Goal: Communication & Community: Answer question/provide support

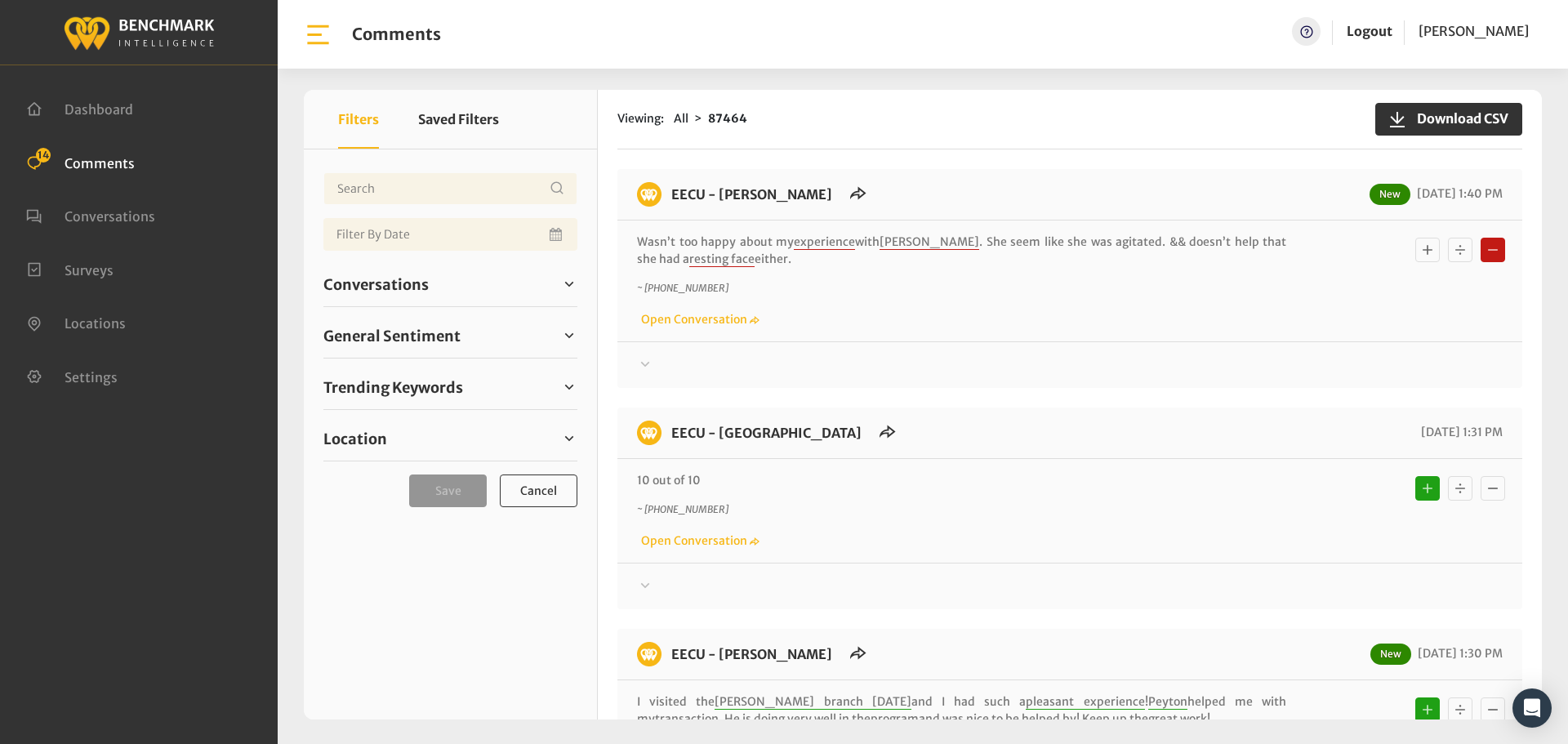
click at [660, 361] on div at bounding box center [1070, 365] width 866 height 19
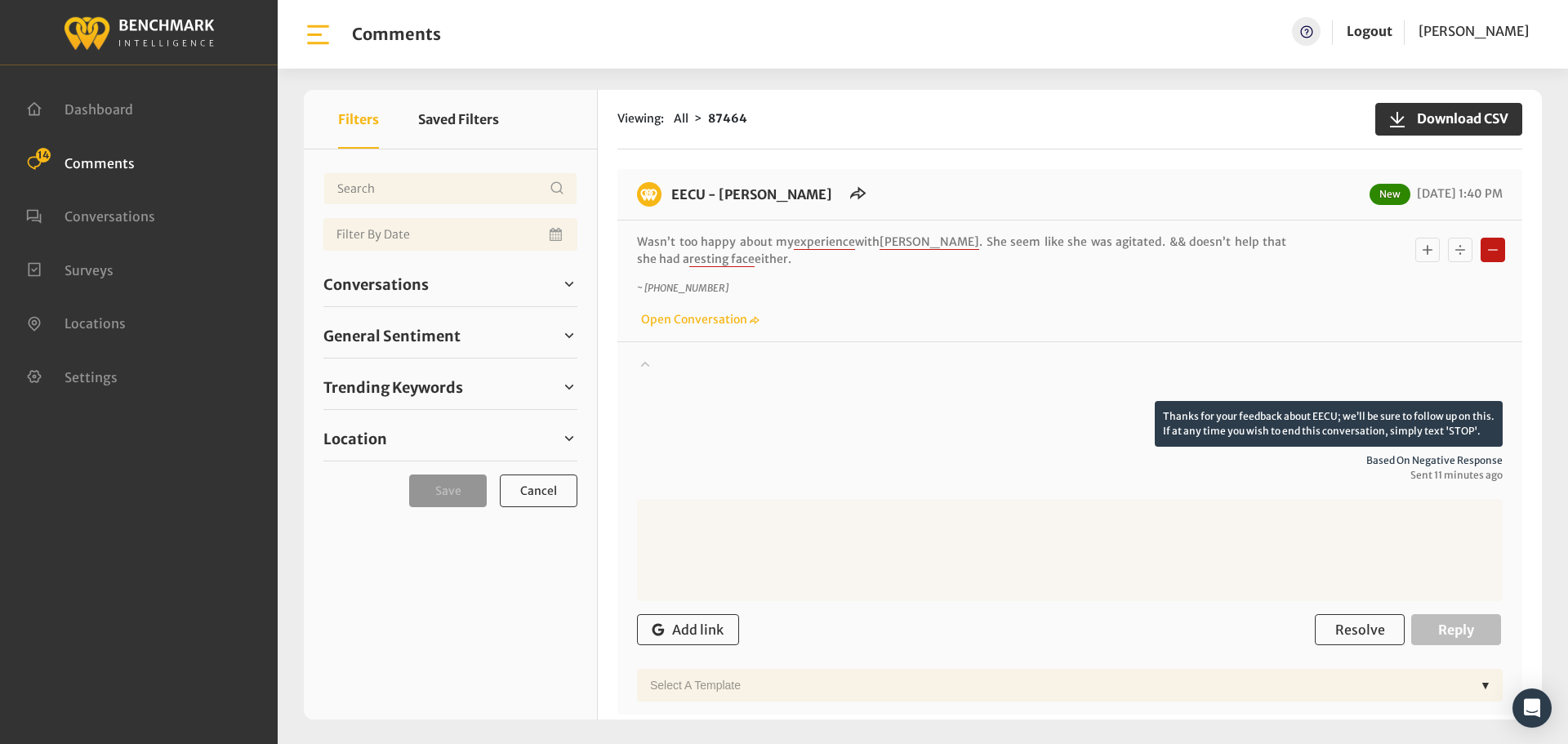
click at [660, 361] on div at bounding box center [1070, 378] width 866 height 45
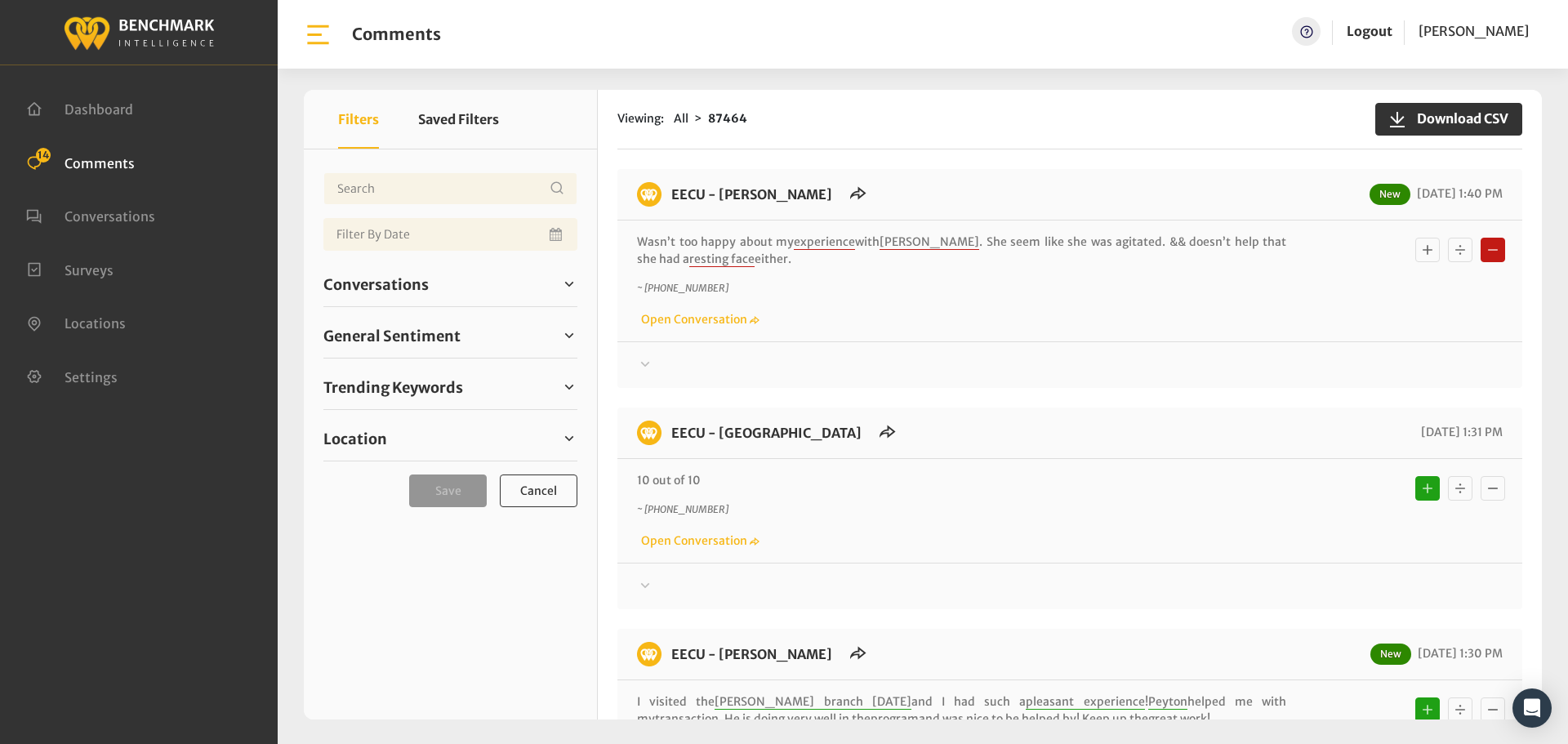
click at [652, 359] on icon at bounding box center [646, 364] width 17 height 19
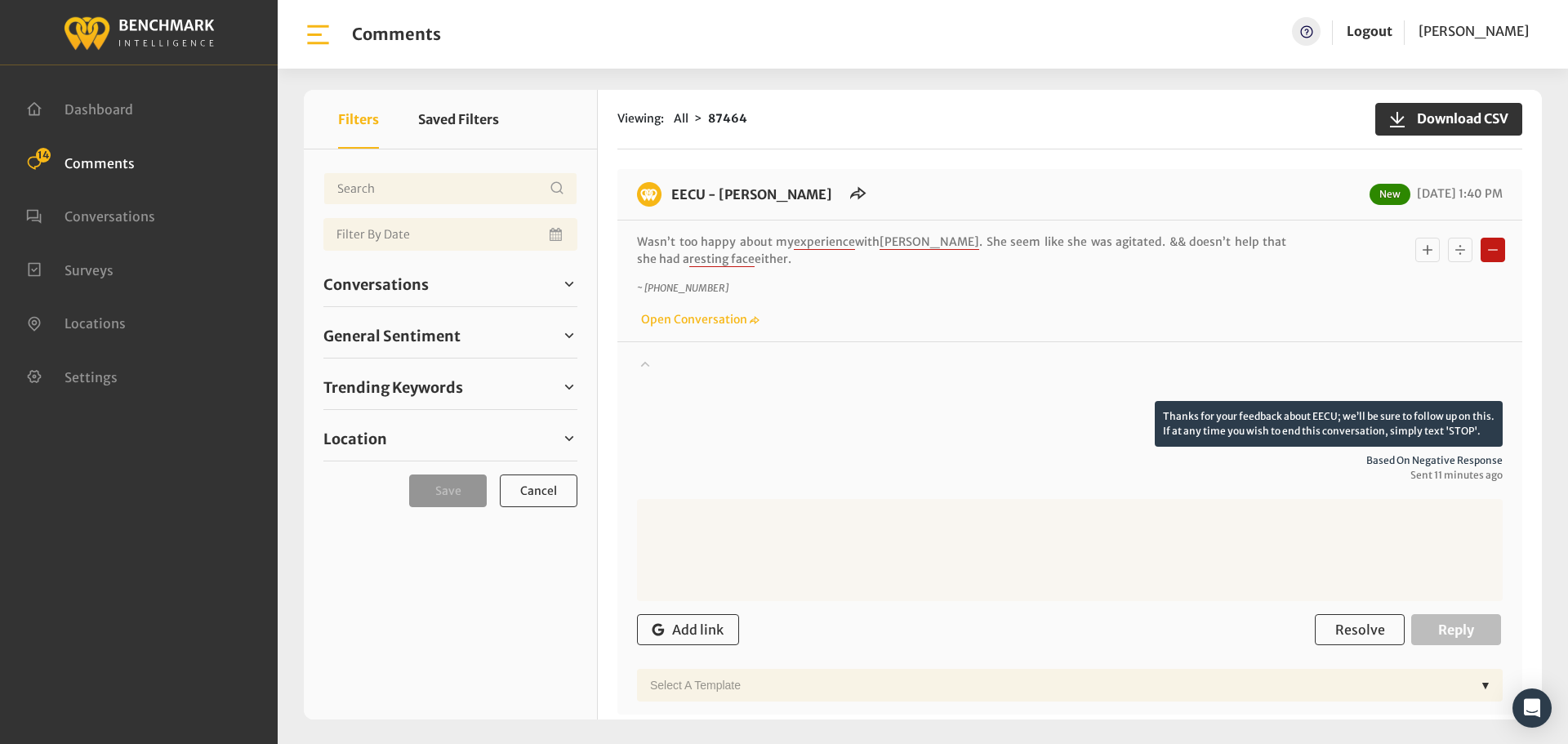
drag, startPoint x: 721, startPoint y: 262, endPoint x: 674, endPoint y: 204, distance: 74.7
click at [674, 204] on div "EECU - Demaree Branch New 08/19/2025 1:40 PM Wasn’t too happy about my experien…" at bounding box center [1070, 442] width 905 height 546
copy div "EECU - Demaree Branch New 08/19/2025 1:40 PM Wasn’t too happy about my experien…"
click at [398, 284] on span "Conversations" at bounding box center [376, 284] width 106 height 22
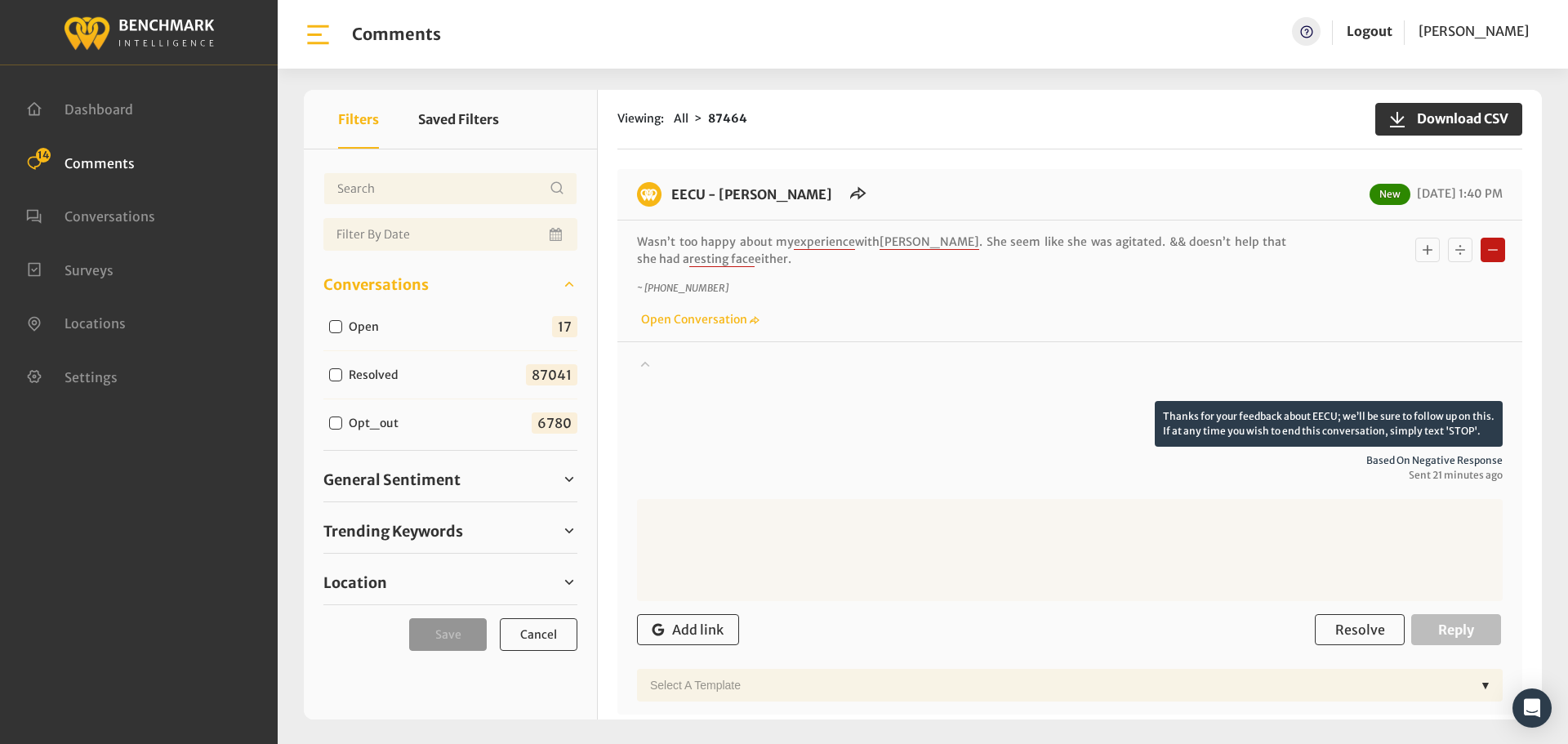
click at [330, 326] on input "Open" at bounding box center [335, 327] width 13 height 13
checkbox input "true"
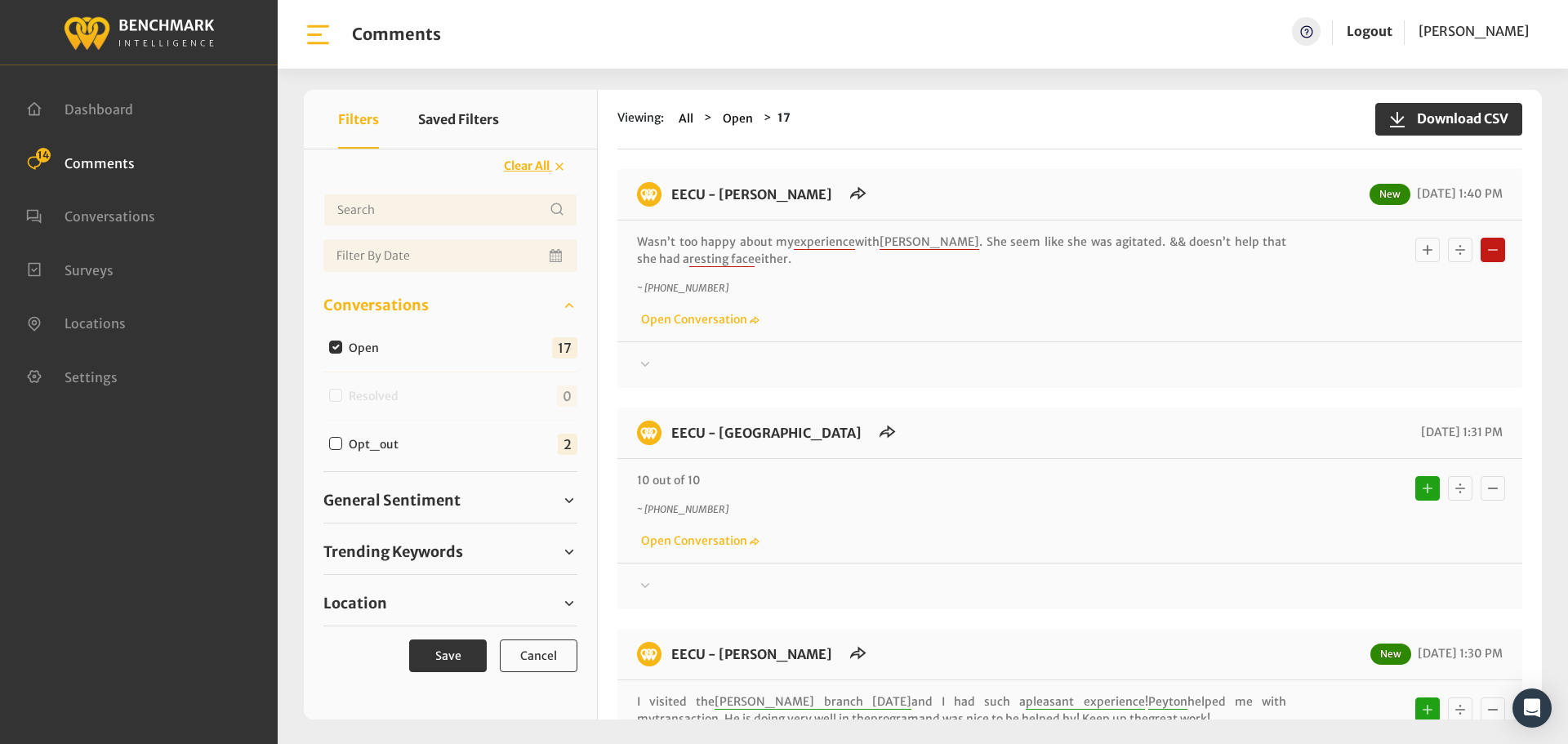
click at [651, 365] on icon at bounding box center [646, 364] width 17 height 19
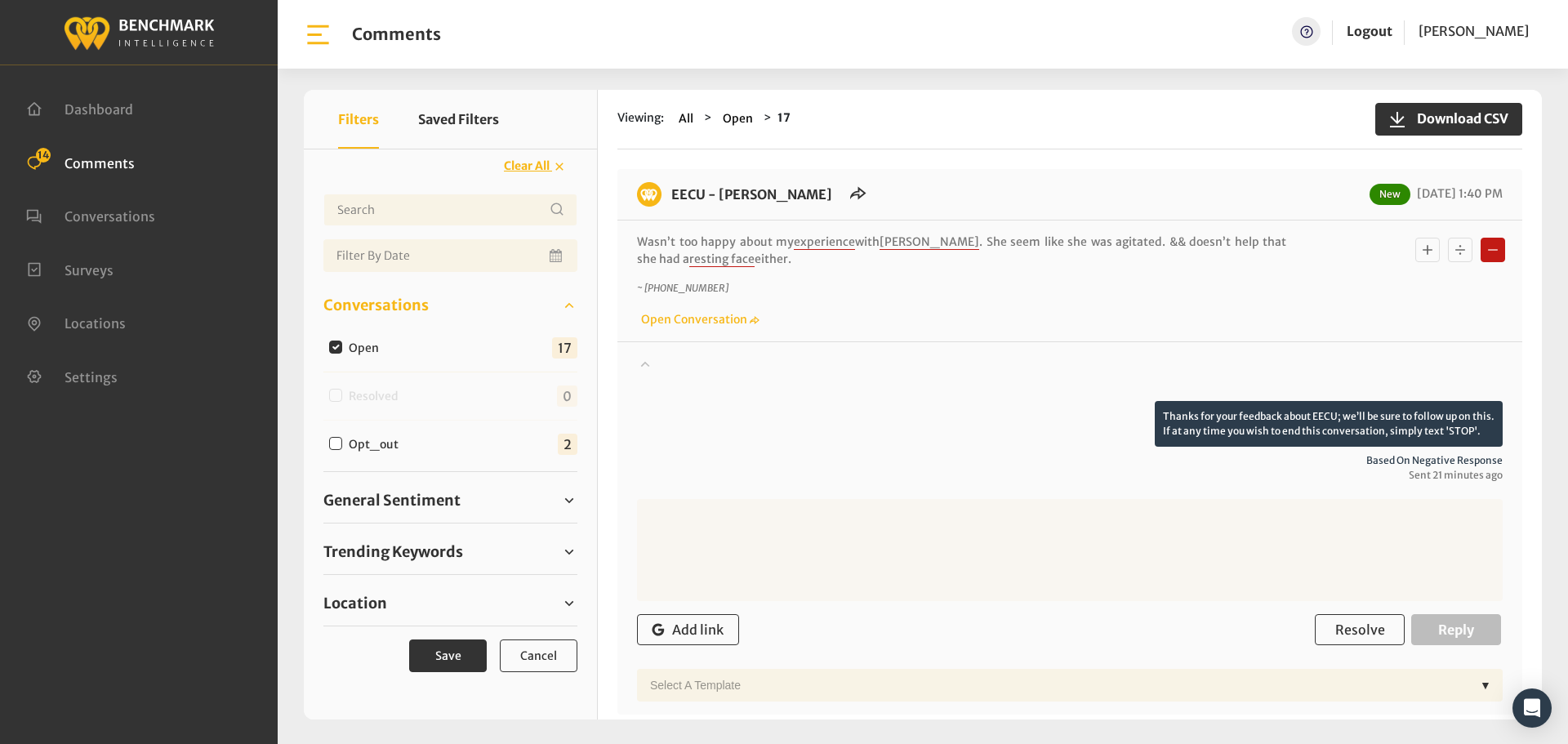
click at [763, 551] on textarea at bounding box center [1070, 550] width 866 height 102
click at [1015, 574] on textarea at bounding box center [1070, 550] width 866 height 102
paste textarea "We apologize for your experience. If you would like to speak with a supervisor,…"
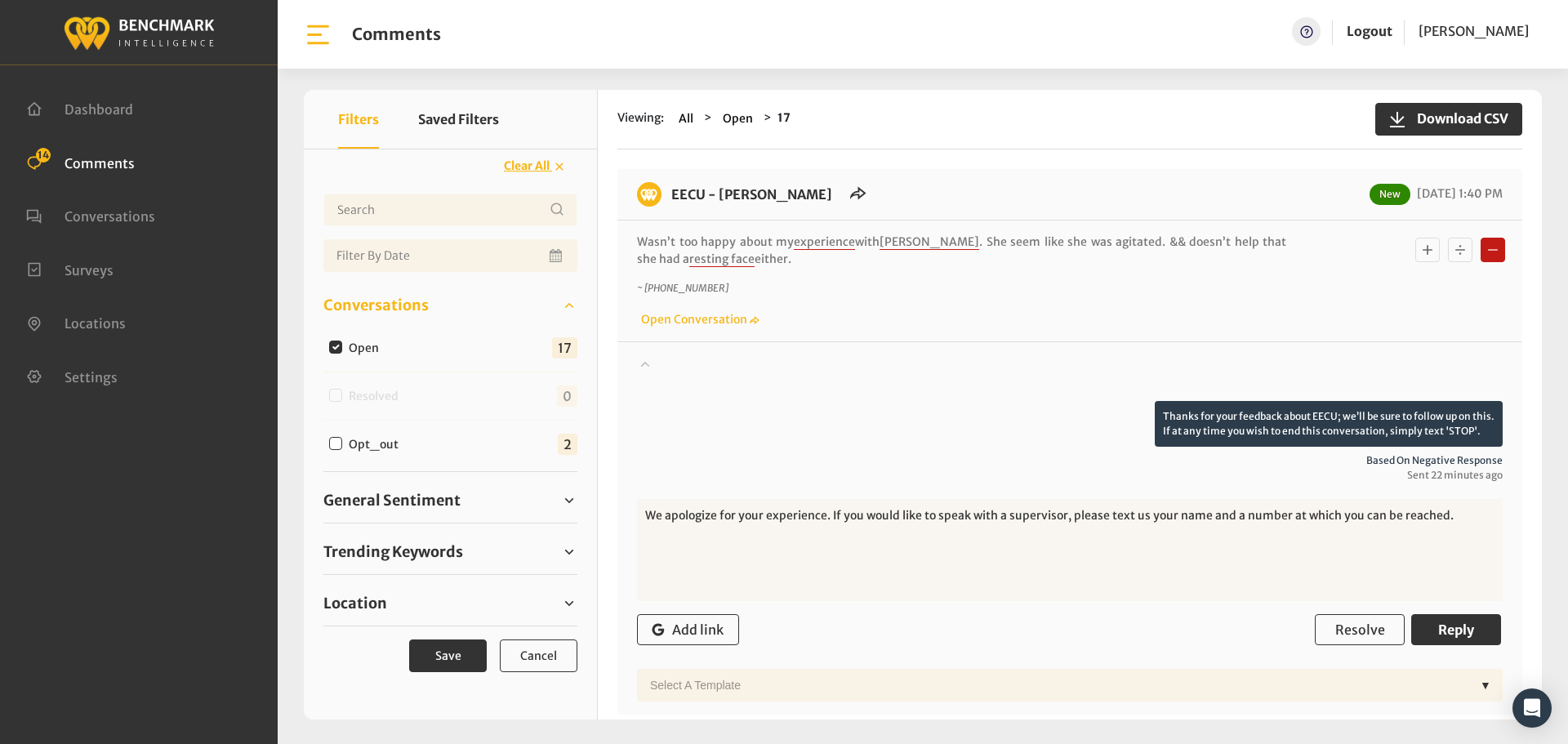
click at [1056, 517] on textarea "We apologize for your experience. If you would like to speak with a supervisor,…" at bounding box center [1070, 550] width 866 height 102
type textarea "We apologize for your experience. If you would like to speak with a supervisor,…"
click at [1455, 619] on button "Reply" at bounding box center [1456, 630] width 90 height 32
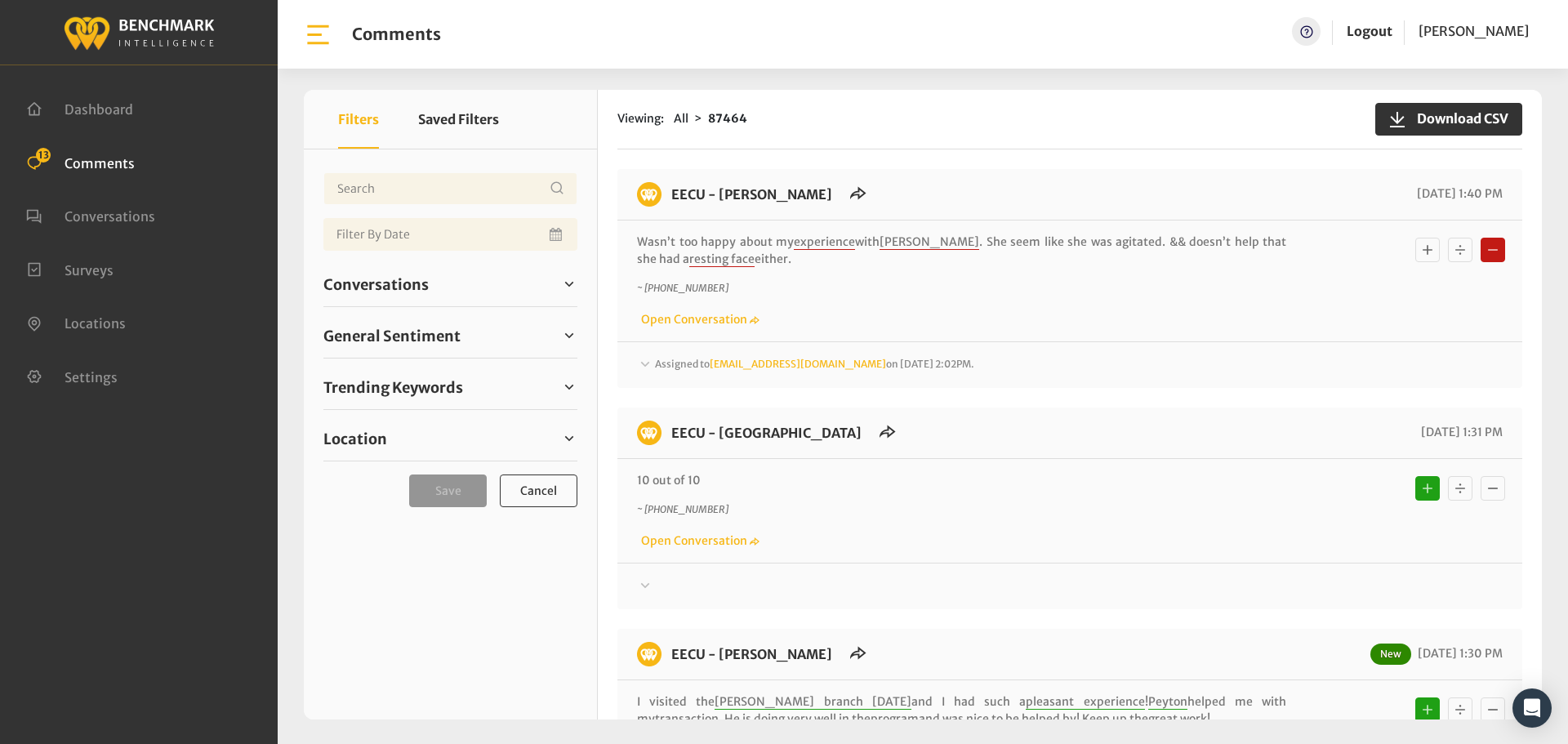
click at [668, 370] on span "Assigned to Heatherm@myeecu.org on August 19, 2025 2:02PM." at bounding box center [814, 363] width 320 height 12
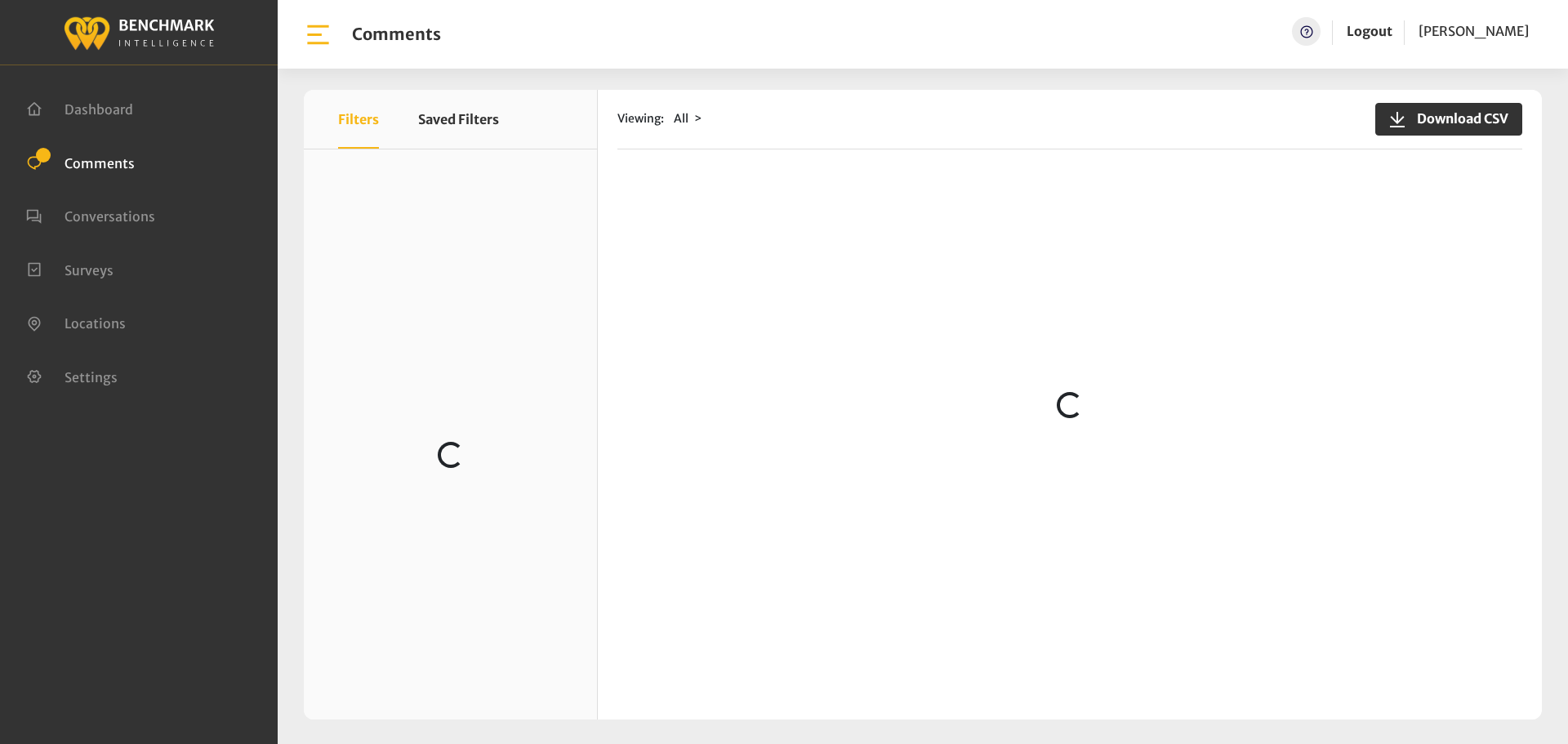
scroll to position [653, 0]
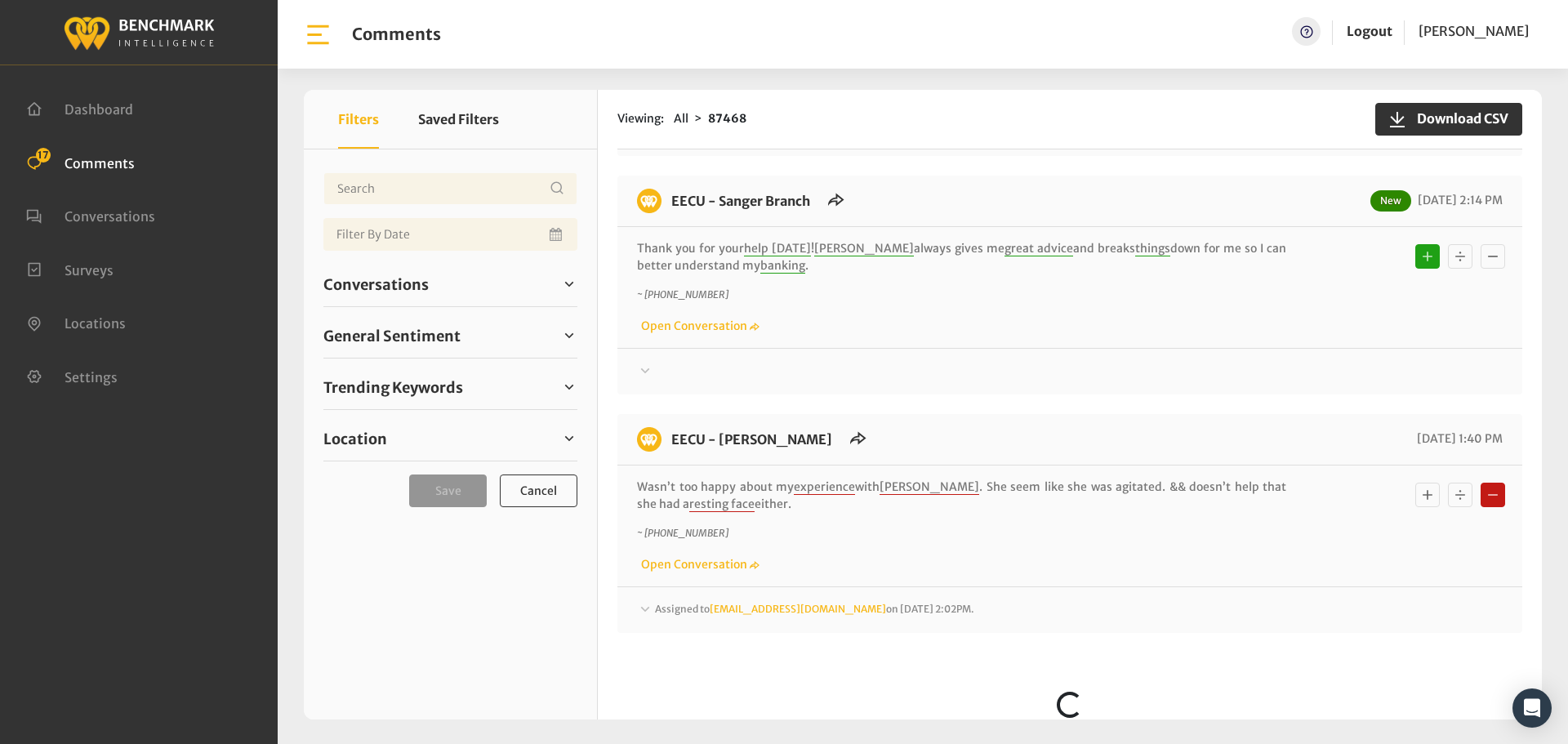
scroll to position [718, 0]
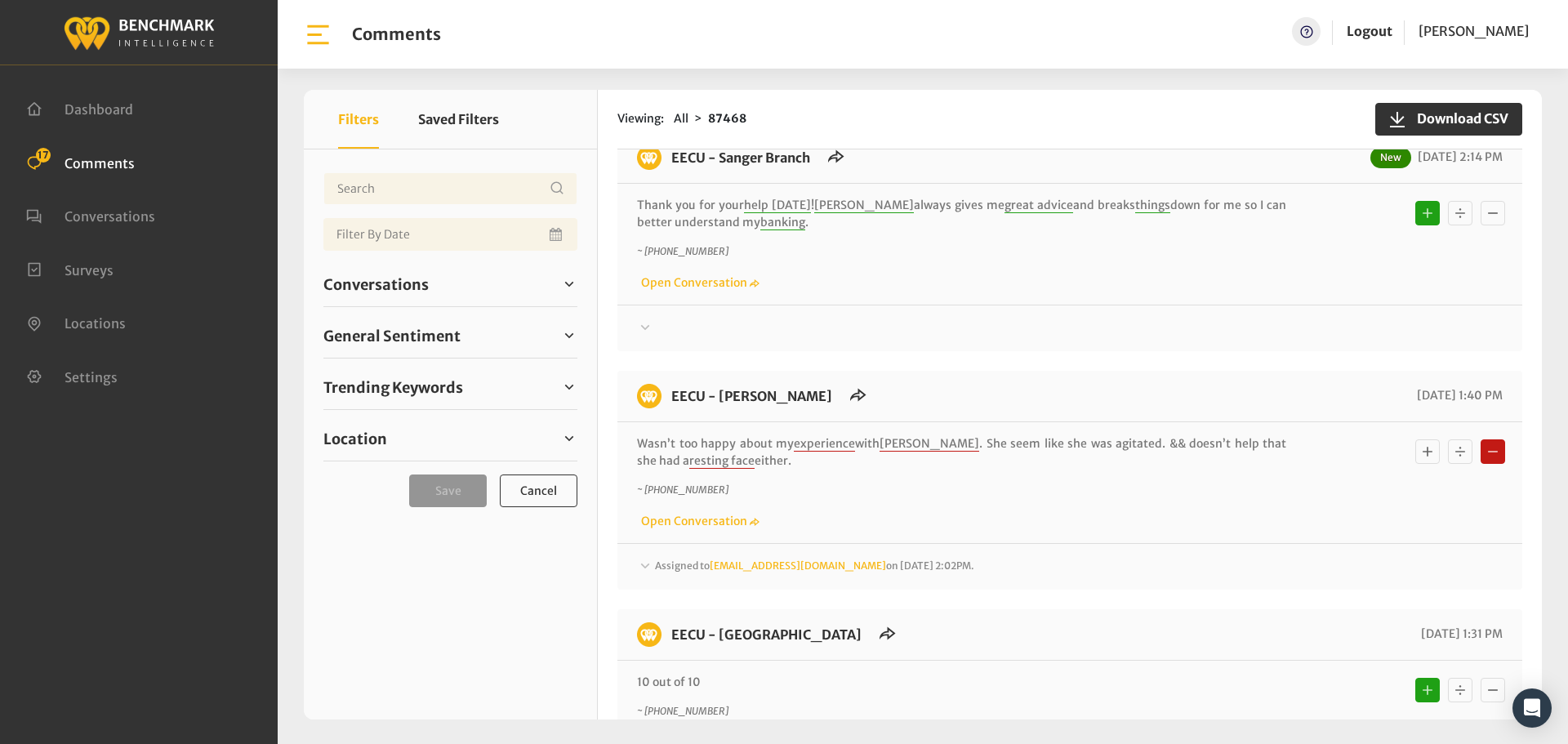
click at [680, 560] on span "Assigned to [EMAIL_ADDRESS][DOMAIN_NAME] on [DATE] 2:02PM." at bounding box center [814, 565] width 320 height 12
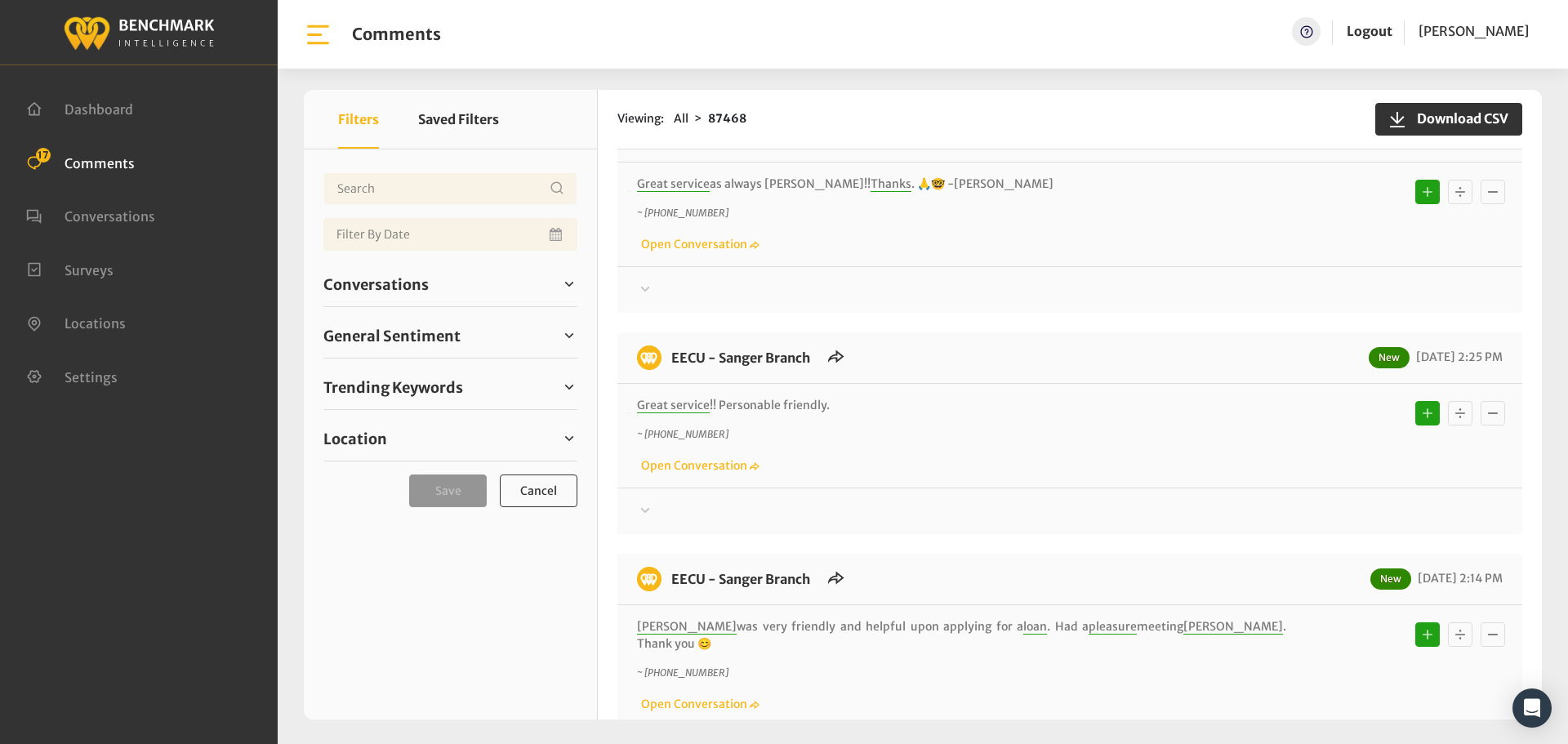
scroll to position [0, 0]
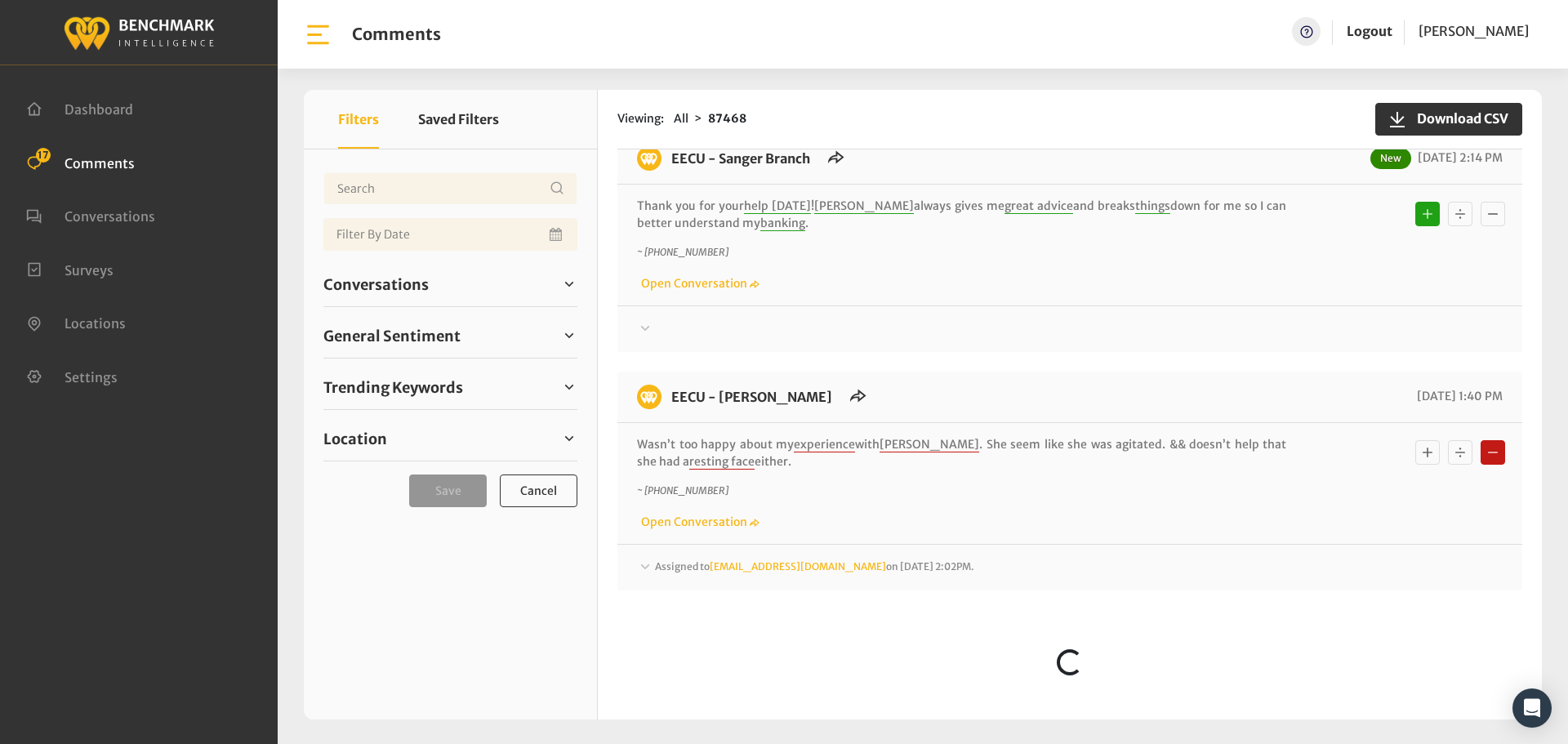
scroll to position [718, 0]
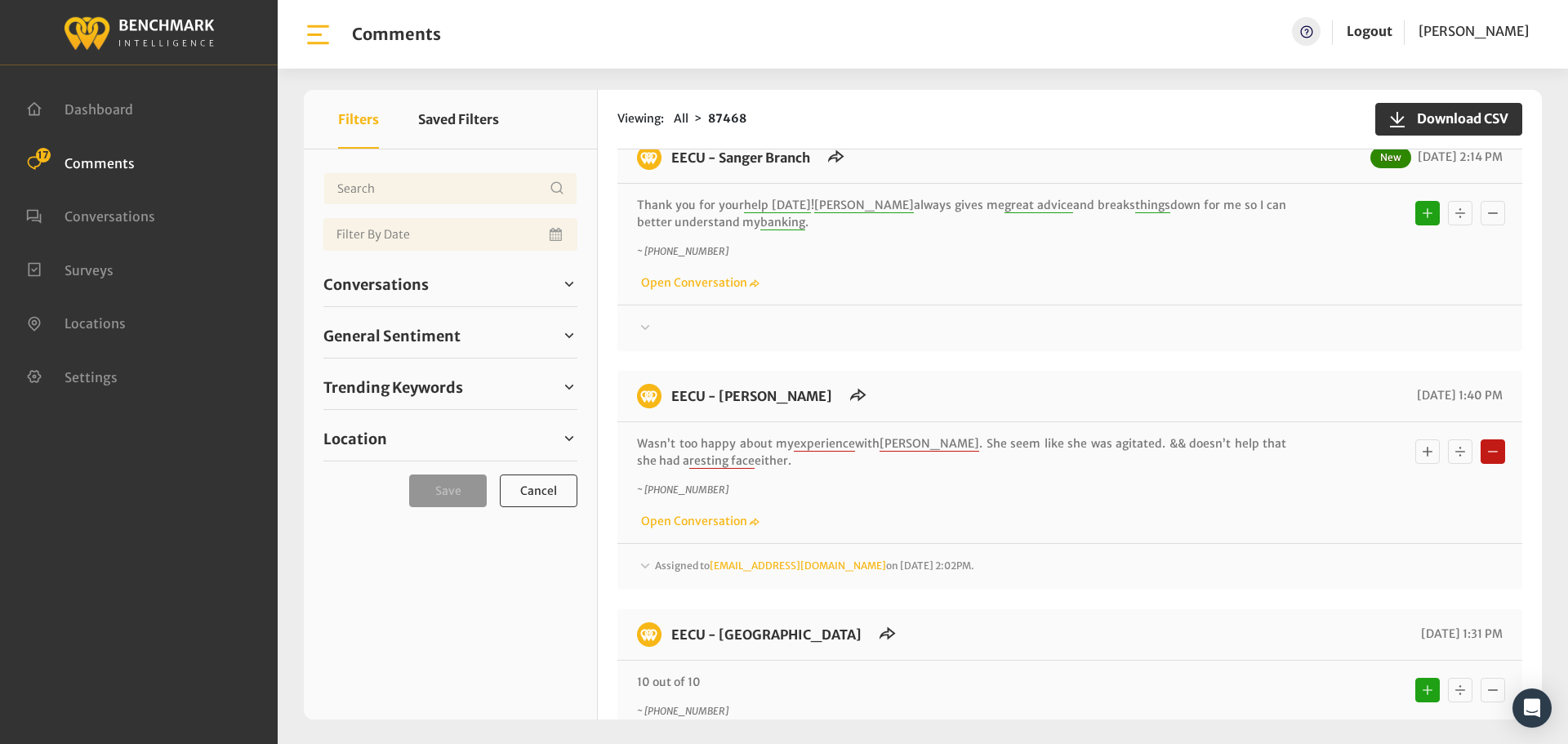
click at [674, 560] on span "Assigned to [EMAIL_ADDRESS][DOMAIN_NAME] on [DATE] 2:02PM." at bounding box center [814, 565] width 320 height 12
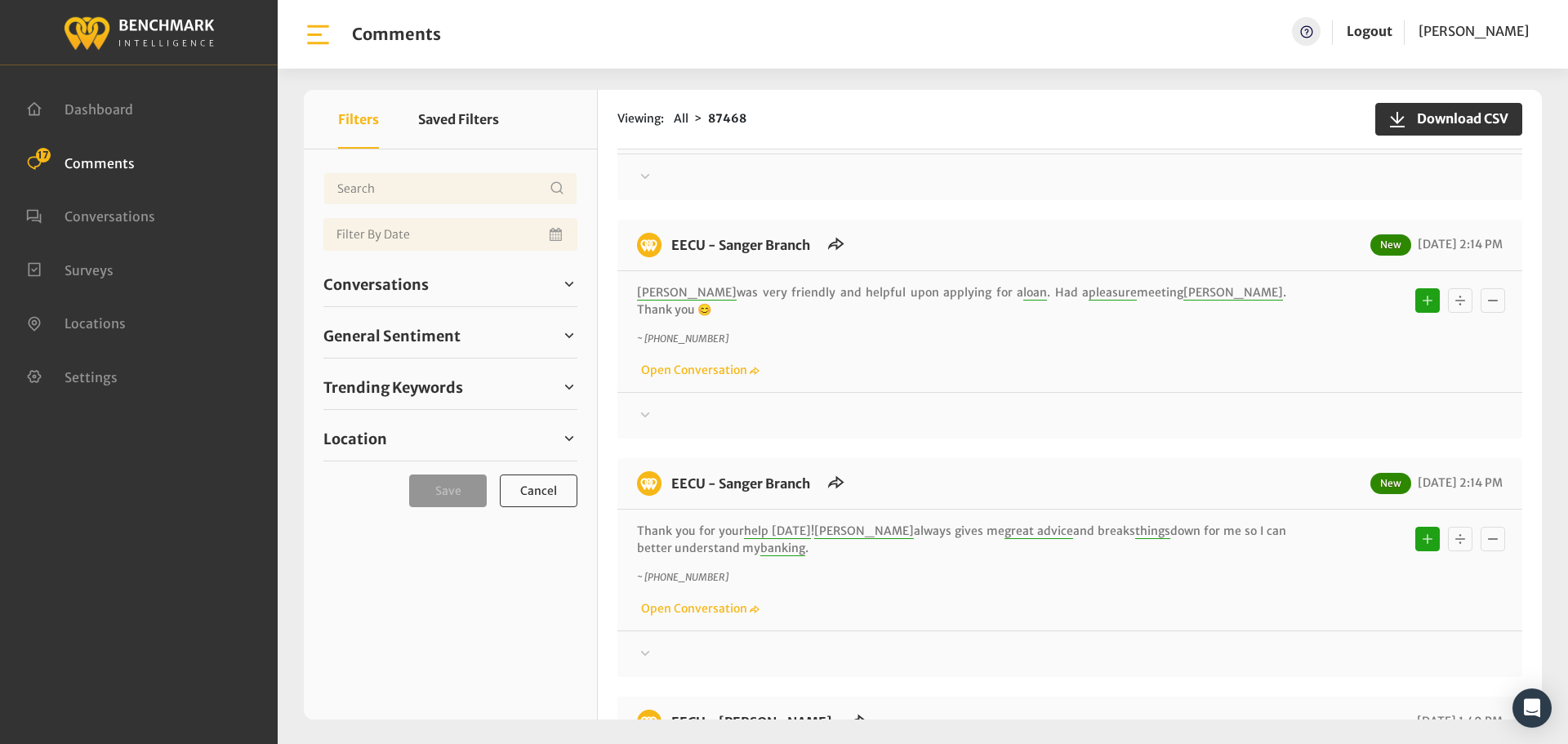
scroll to position [391, 0]
click at [372, 282] on span "Conversations" at bounding box center [376, 284] width 106 height 22
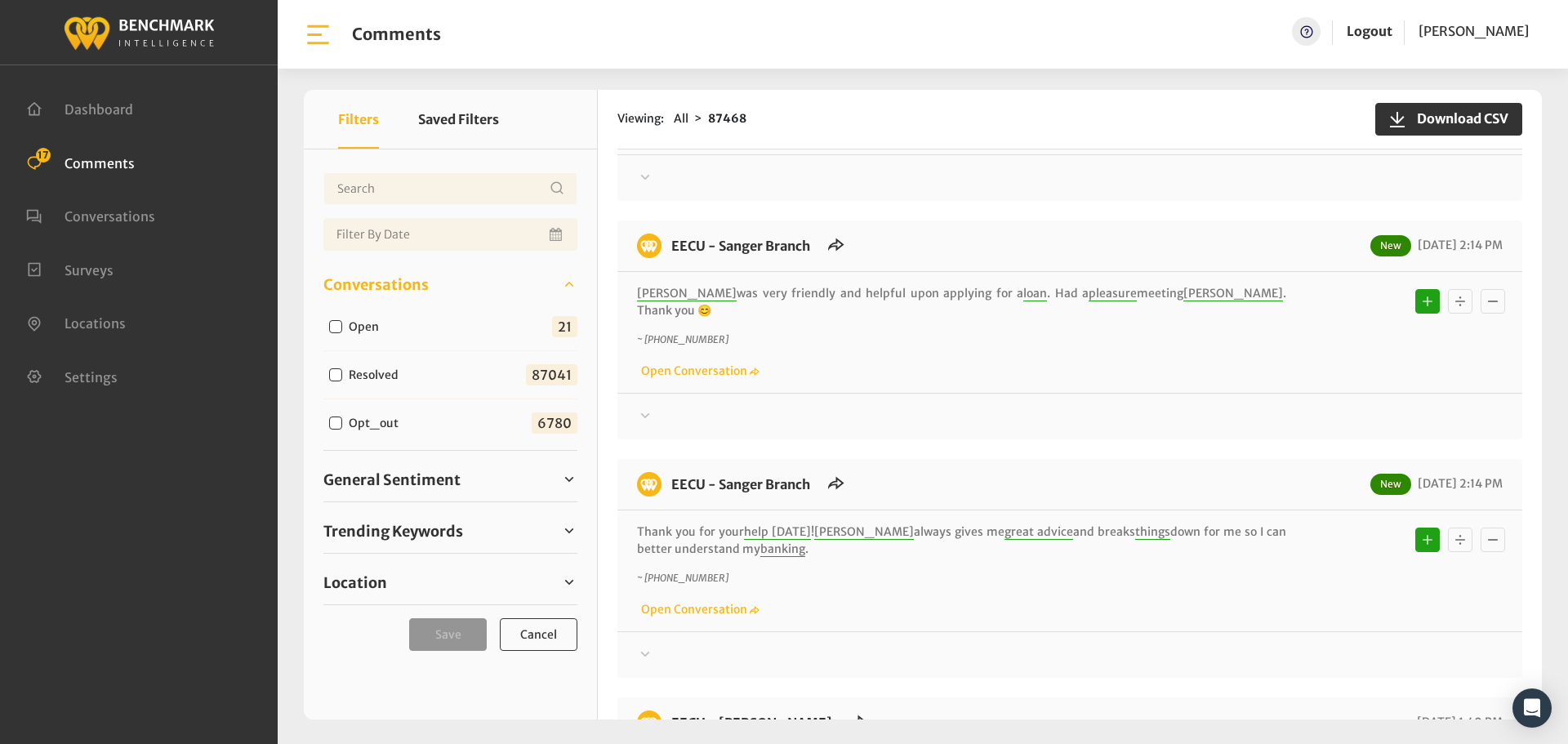
click at [332, 330] on input "Open" at bounding box center [335, 327] width 13 height 13
checkbox input "true"
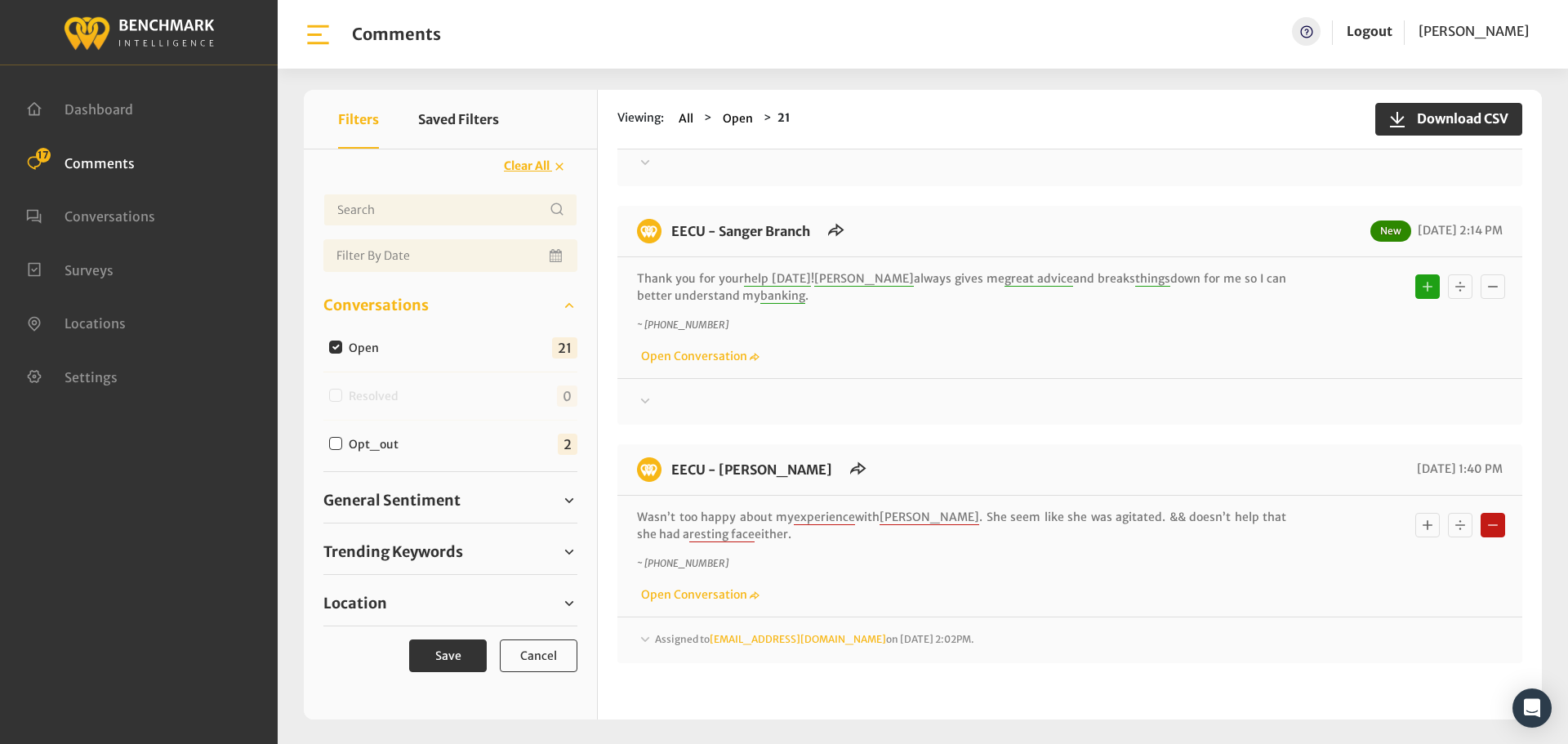
scroll to position [653, 0]
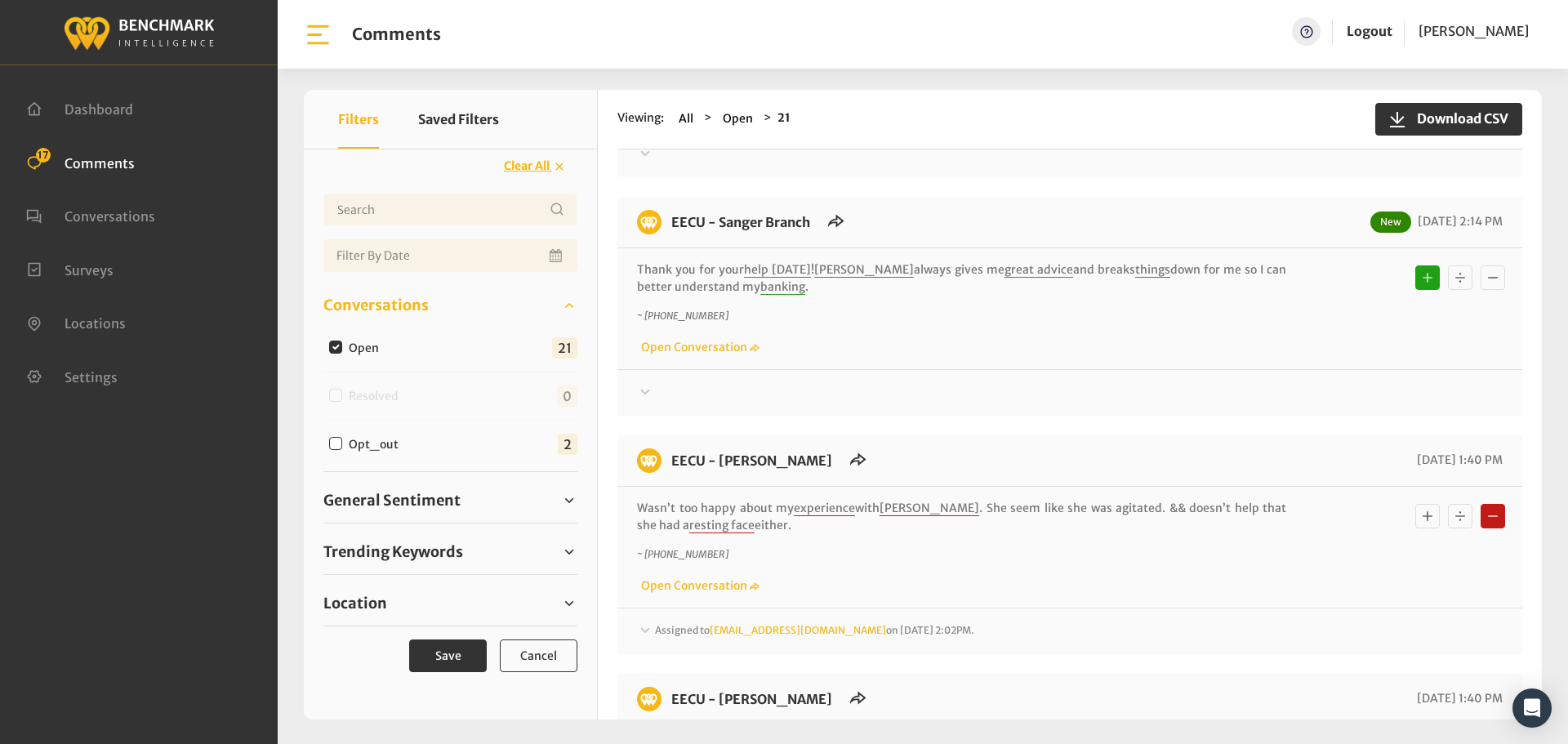
click at [681, 624] on span "Assigned to Heatherm@myeecu.org on August 19, 2025 2:02PM." at bounding box center [814, 630] width 320 height 12
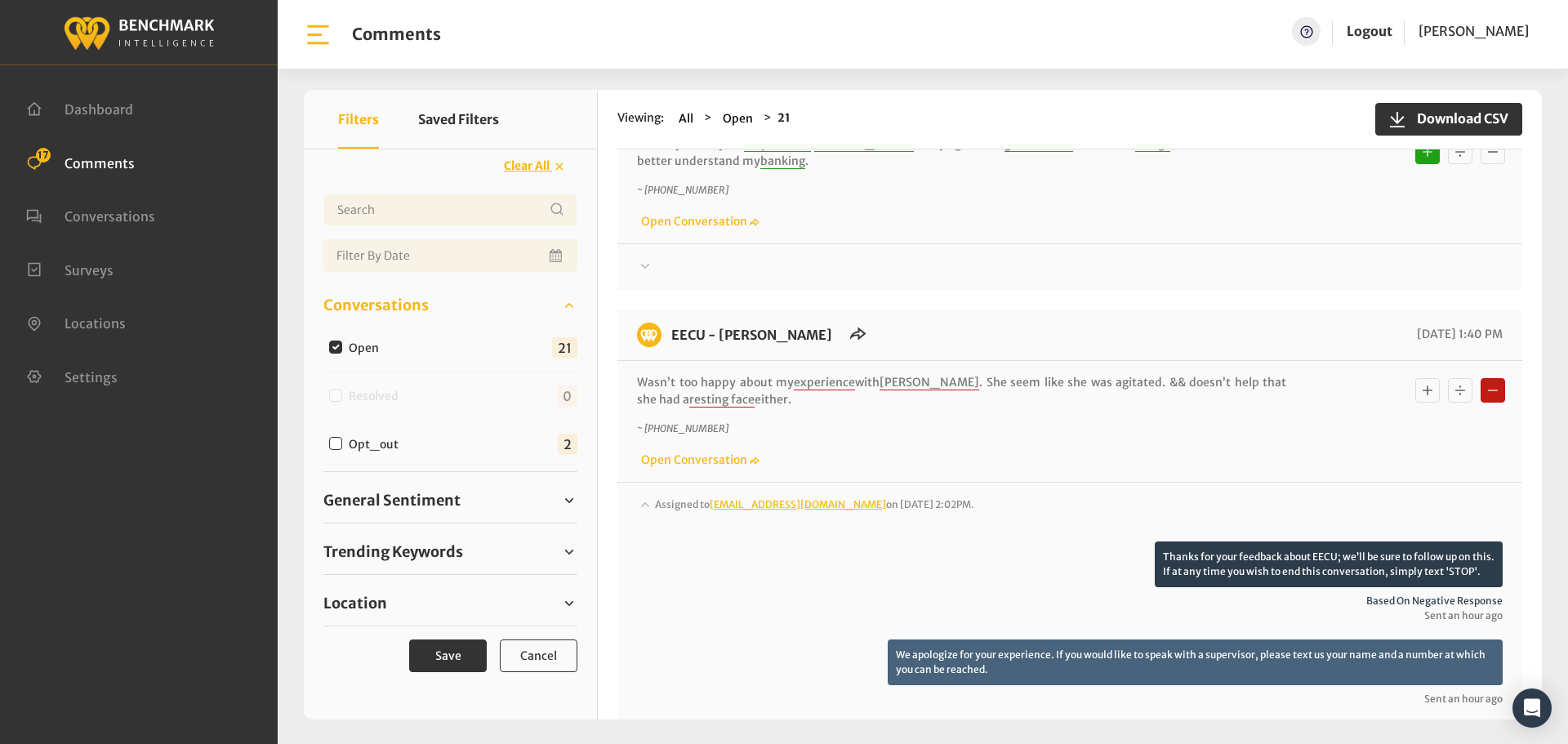
scroll to position [1062, 0]
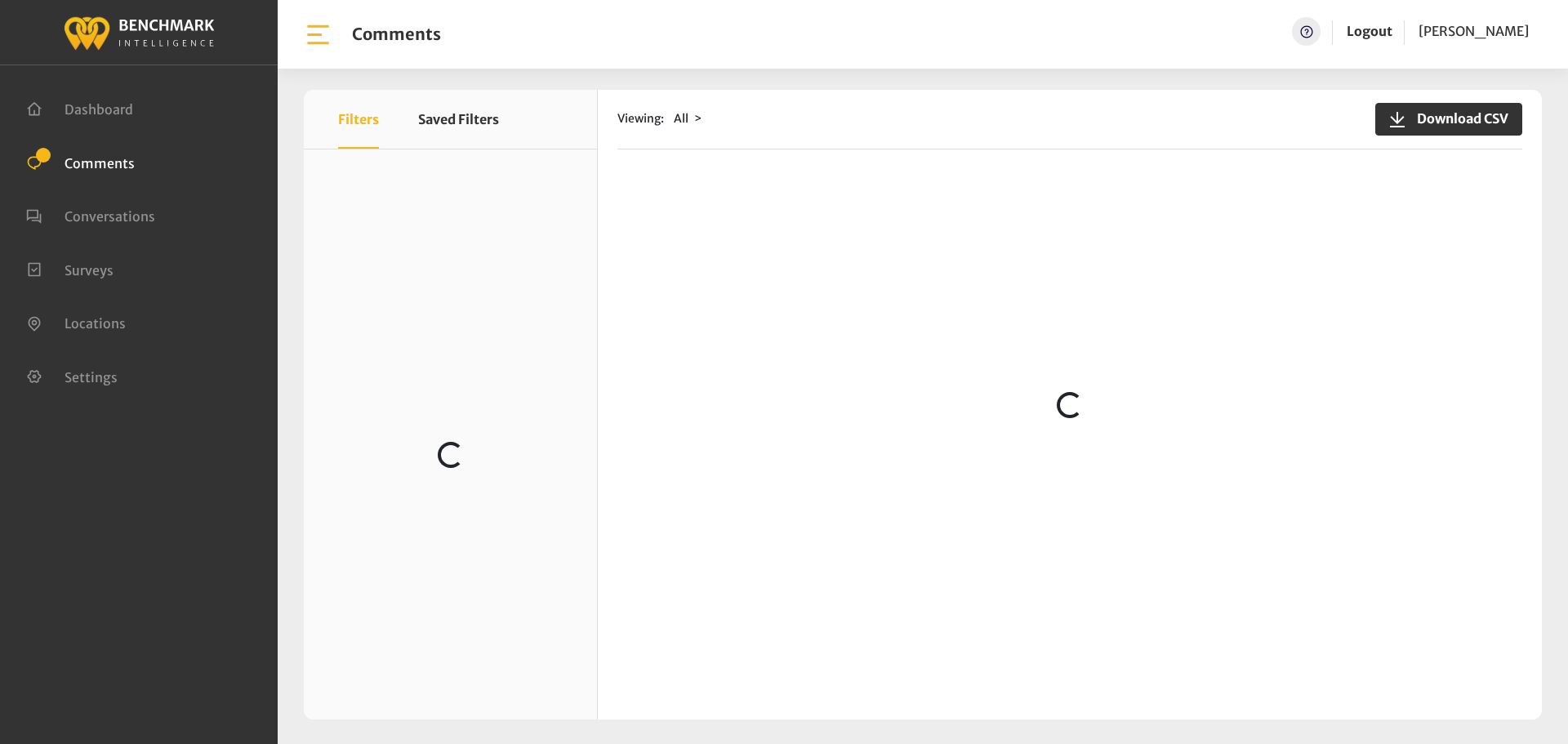
scroll to position [1208, 0]
